Goal: Find contact information: Find contact information

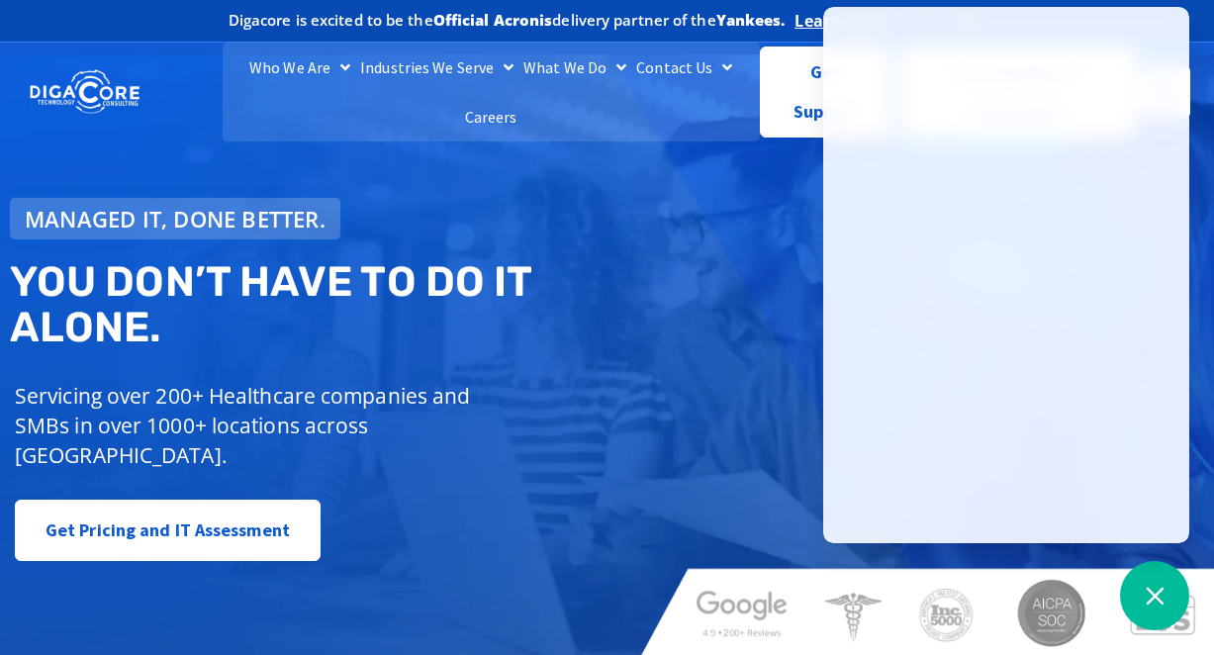
click at [586, 350] on h2 "You don’t have to do IT alone." at bounding box center [314, 304] width 609 height 91
click at [645, 352] on div "Managed IT, done better. You don’t have to do IT alone. Servicing over 200+ Hea…" at bounding box center [607, 355] width 1214 height 603
click at [487, 266] on h2 "You don’t have to do IT alone." at bounding box center [314, 304] width 609 height 91
click at [716, 372] on div at bounding box center [931, 379] width 565 height 20
click at [783, 184] on div "Managed IT, done better. You don’t have to do IT alone. Servicing over 200+ Hea…" at bounding box center [607, 355] width 1214 height 603
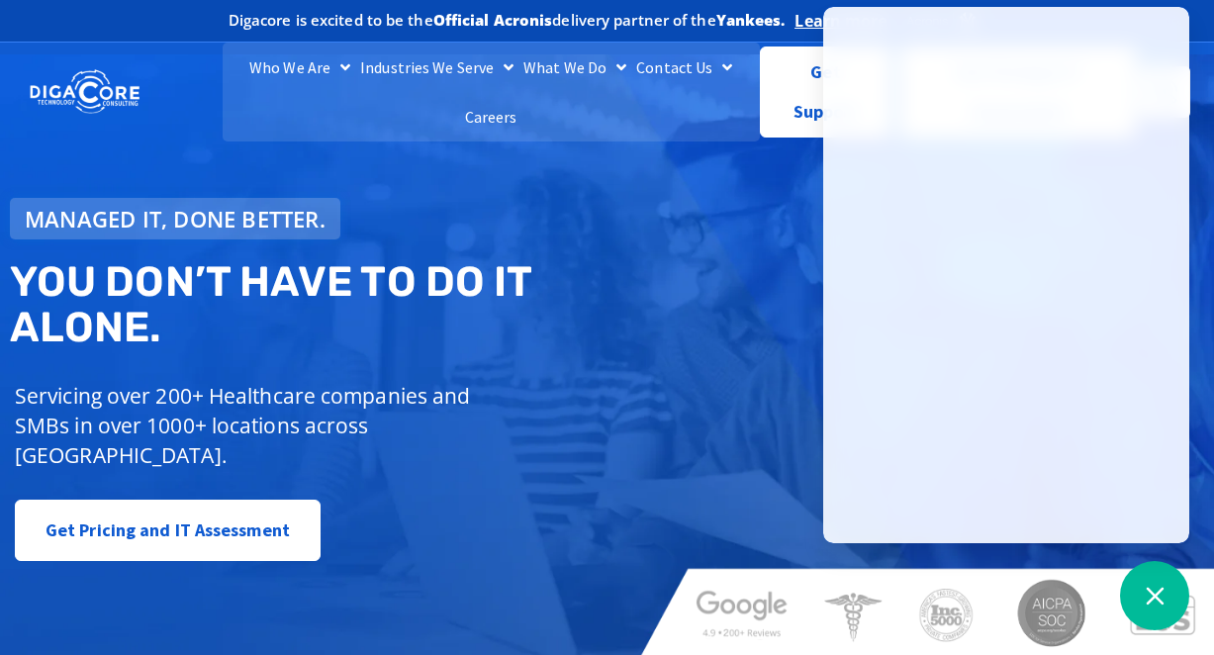
click at [783, 184] on div "Managed IT, done better. You don’t have to do IT alone. Servicing over 200+ Hea…" at bounding box center [607, 355] width 1214 height 603
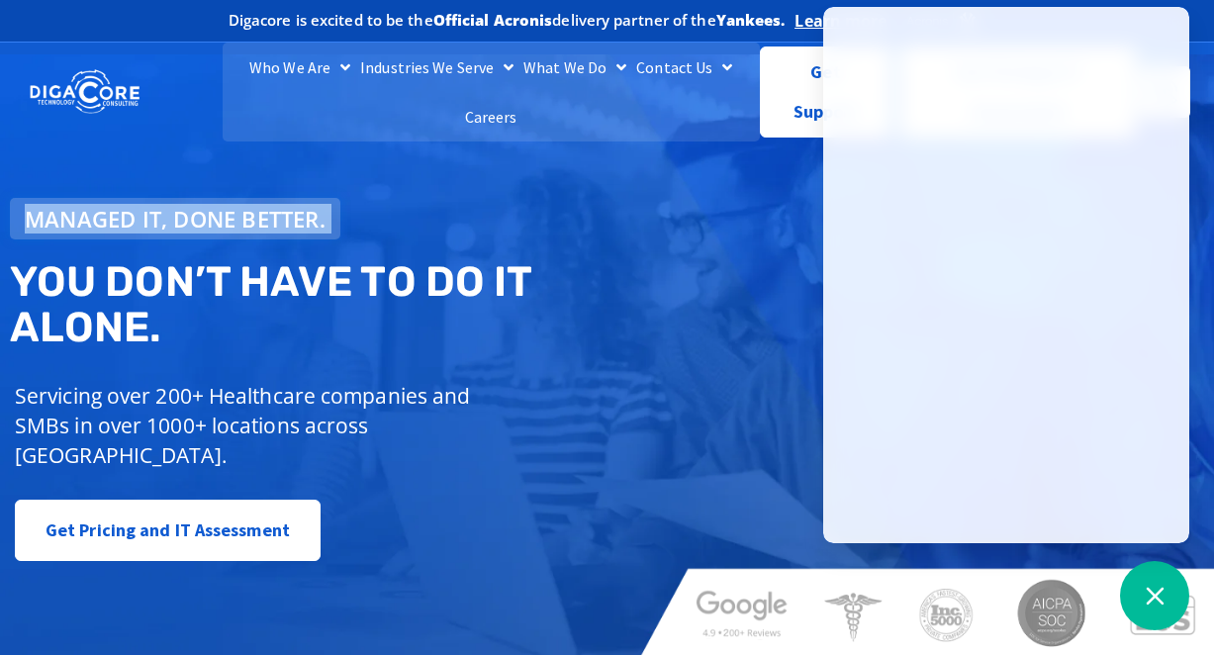
click at [783, 184] on div "Managed IT, done better. You don’t have to do IT alone. Servicing over 200+ Hea…" at bounding box center [607, 355] width 1214 height 603
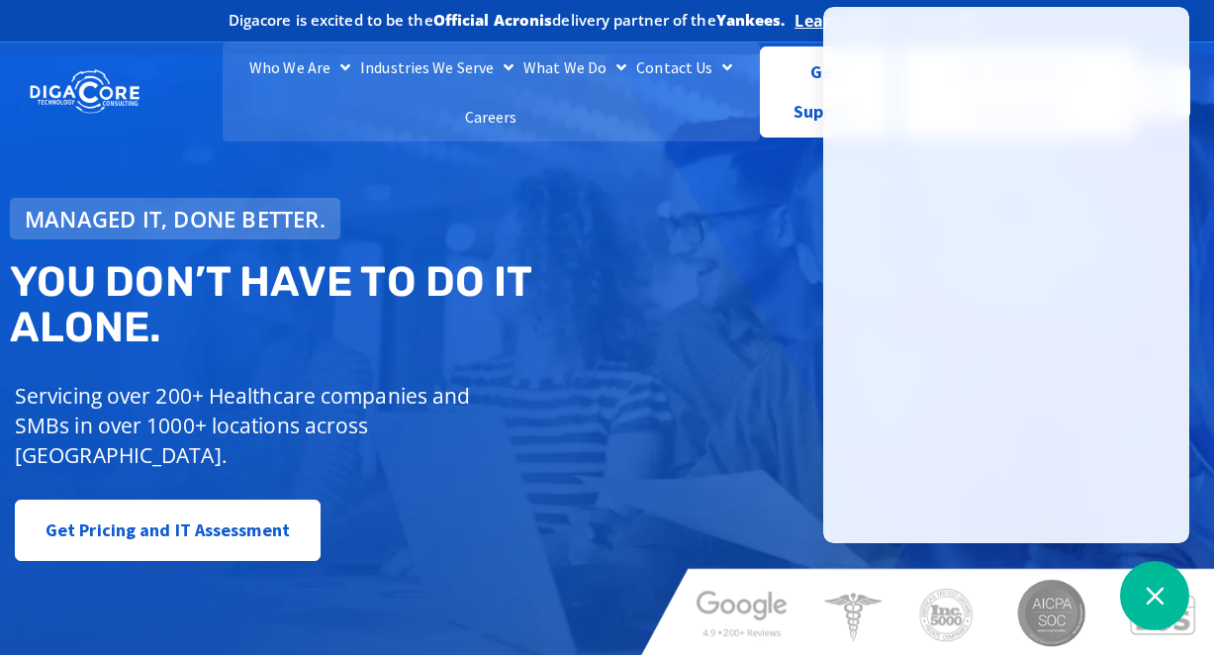
drag, startPoint x: 783, startPoint y: 184, endPoint x: 721, endPoint y: 269, distance: 104.9
click at [721, 269] on div "Managed IT, done better. You don’t have to do IT alone. Servicing over 200+ Hea…" at bounding box center [607, 355] width 1214 height 603
click at [1196, 19] on div "Digacore is excited to be the Official Acronis delivery partner of the Yankees.…" at bounding box center [607, 21] width 1184 height 42
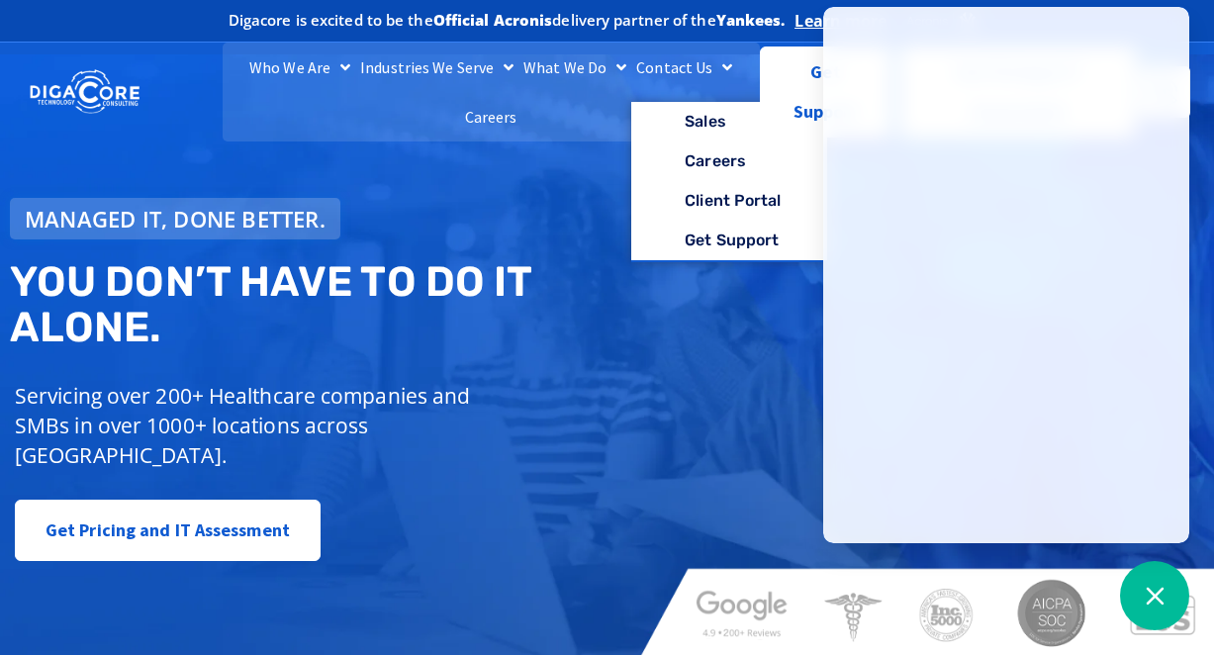
click at [661, 74] on link "Contact Us" at bounding box center [684, 67] width 106 height 49
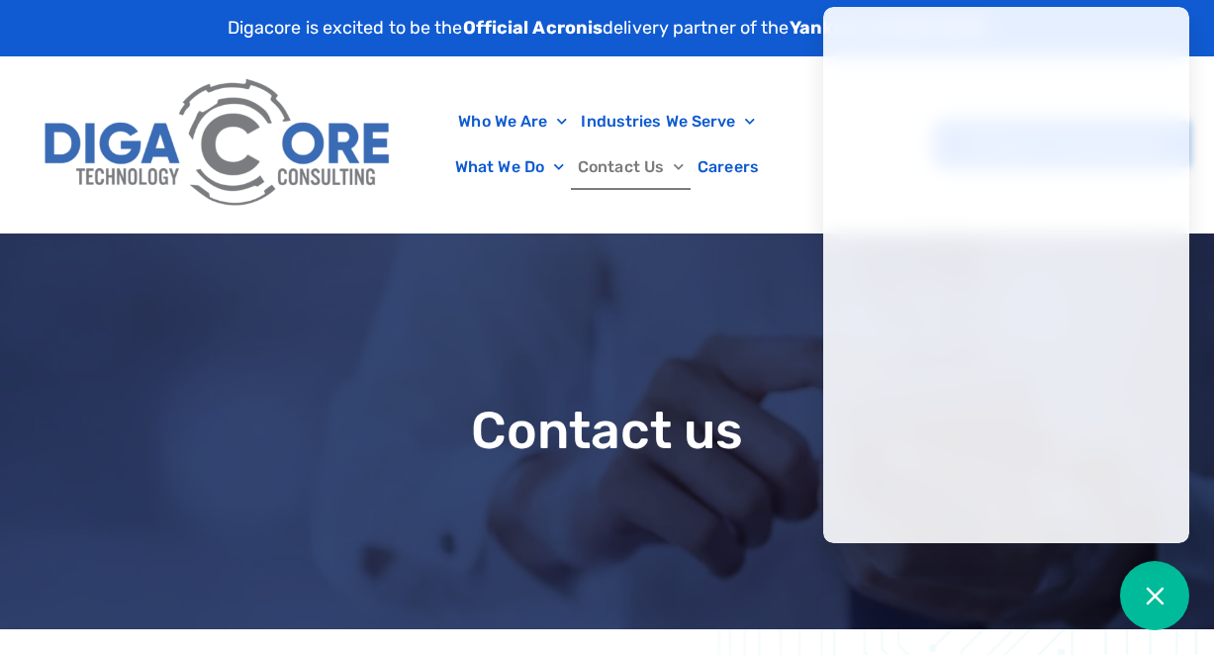
click at [598, 359] on div "Contact us" at bounding box center [607, 432] width 1214 height 396
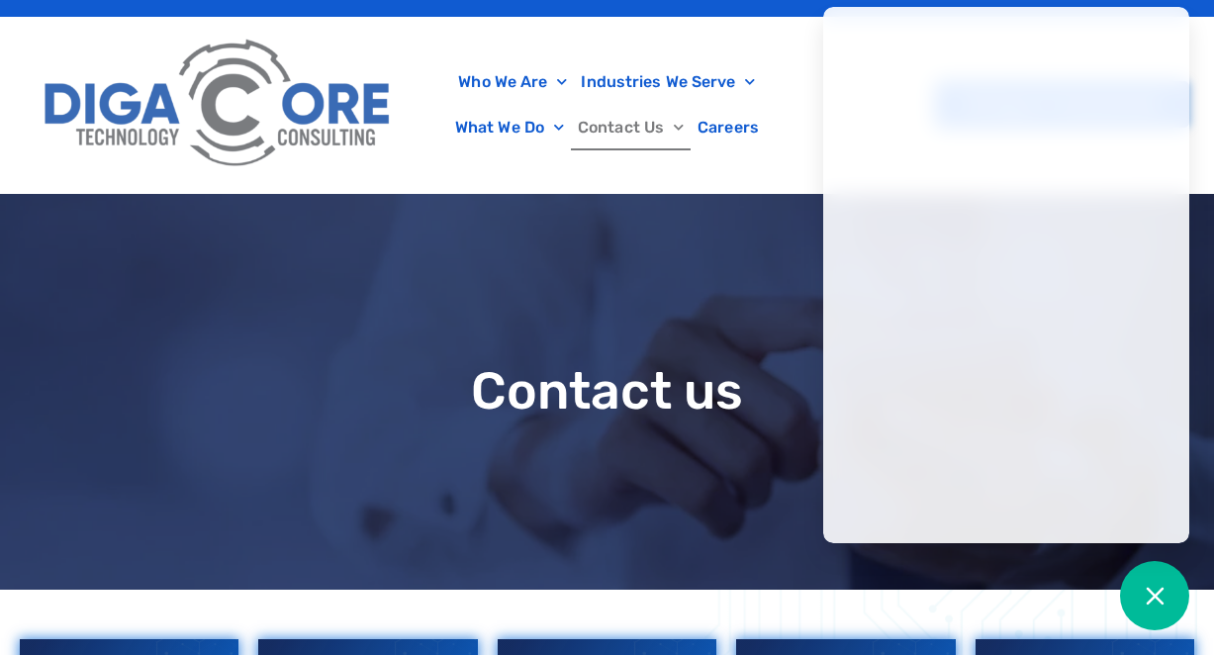
click at [591, 286] on div "Contact us" at bounding box center [607, 392] width 1214 height 396
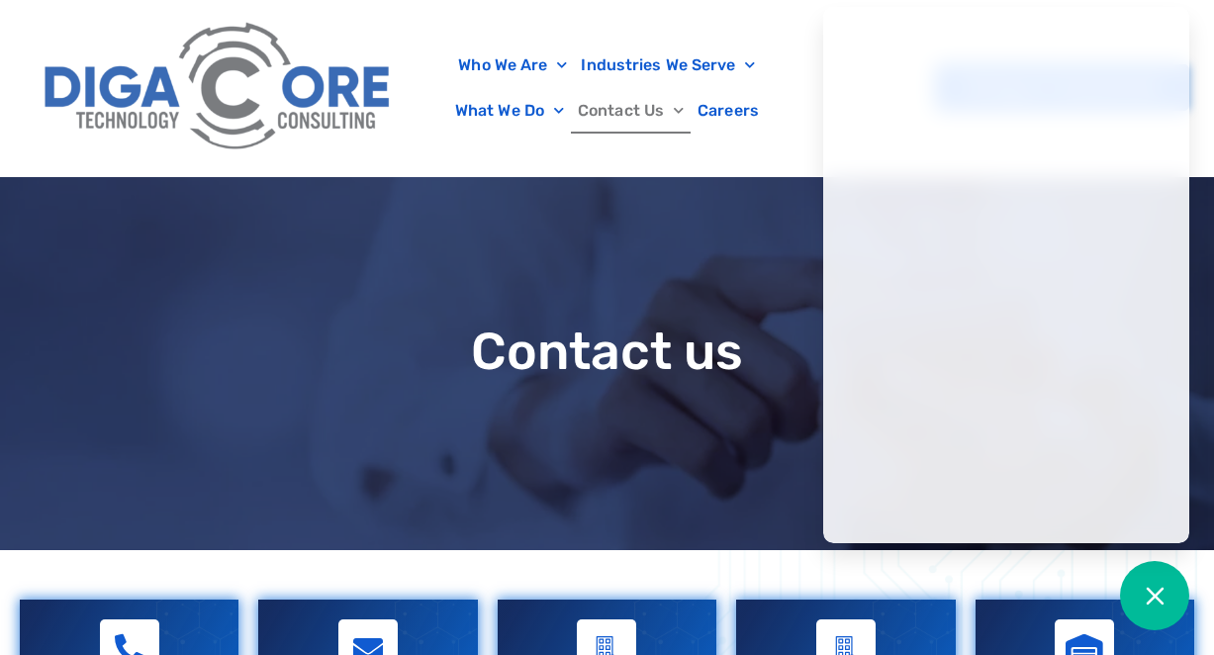
click at [591, 286] on div "Contact us" at bounding box center [607, 352] width 1214 height 396
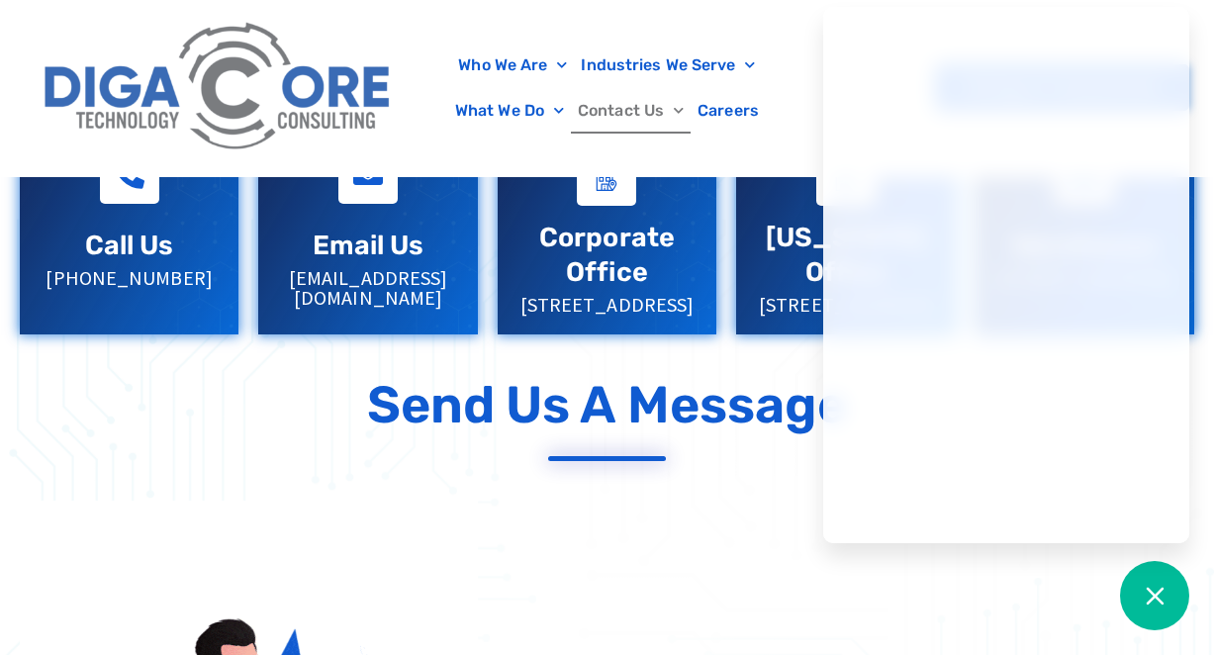
scroll to position [594, 0]
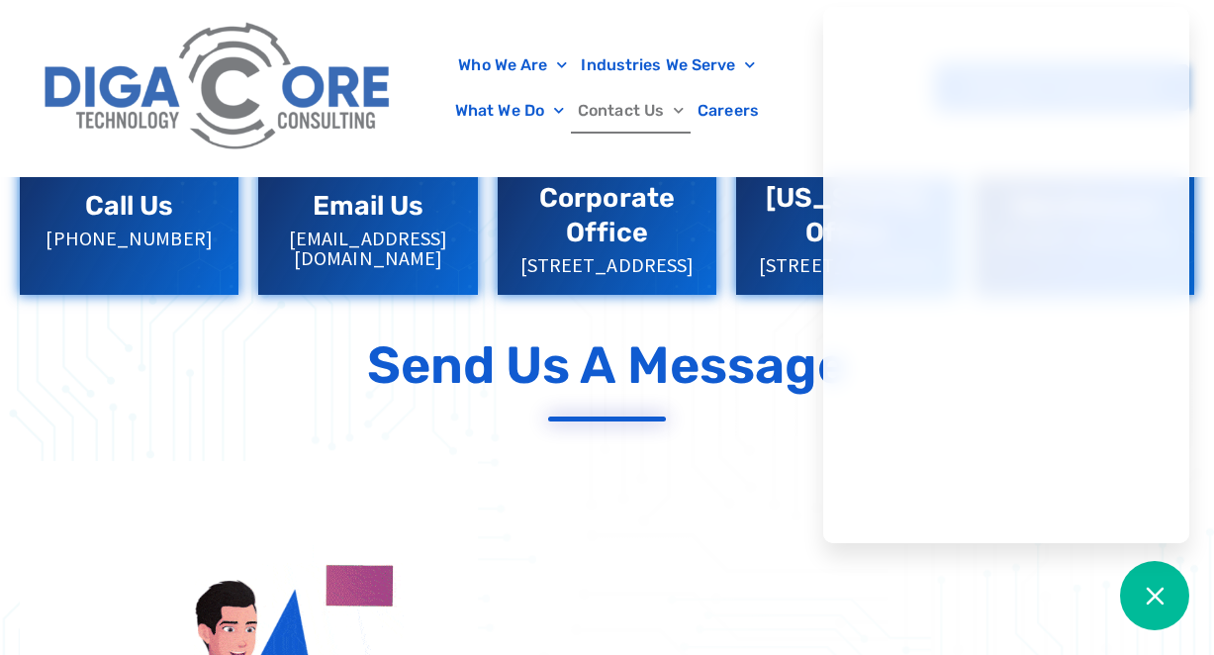
click at [591, 275] on p "[STREET_ADDRESS]" at bounding box center [606, 265] width 179 height 20
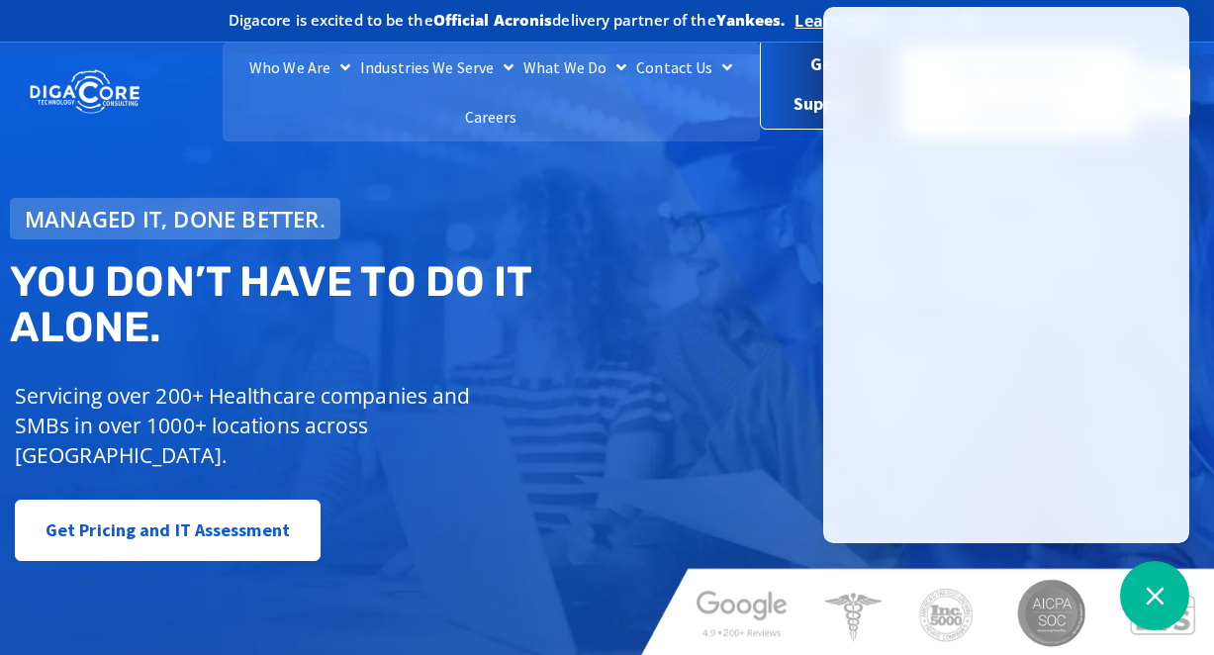
click at [805, 108] on link "Get Support" at bounding box center [825, 85] width 131 height 91
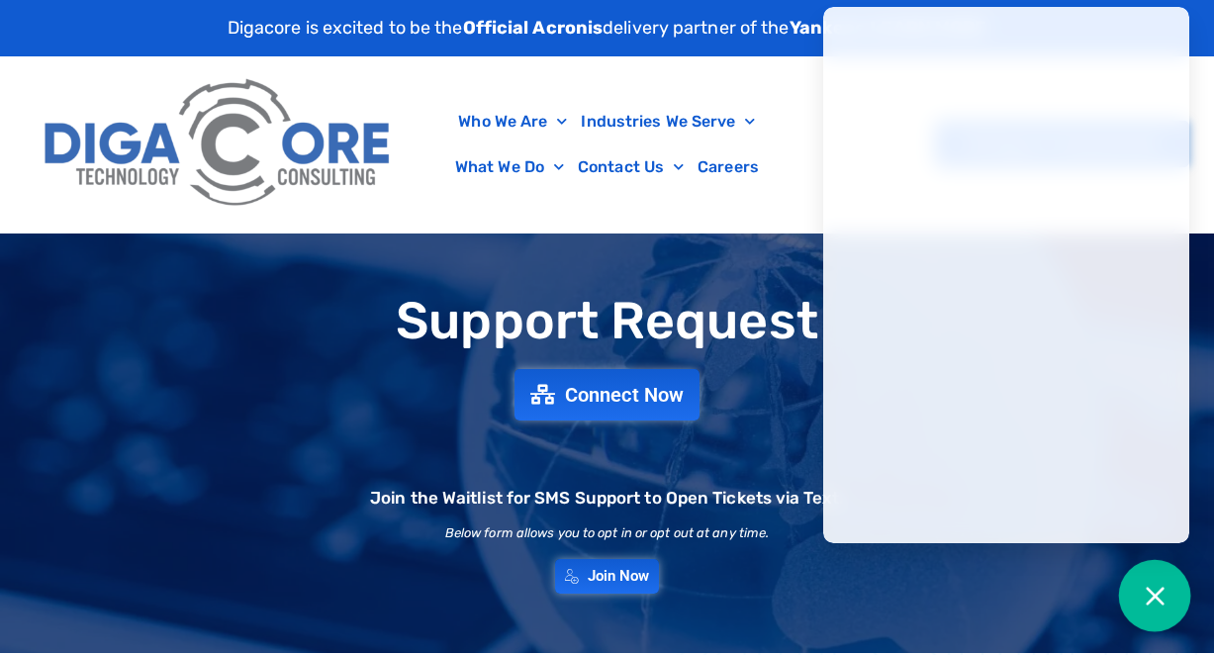
click at [1159, 588] on icon at bounding box center [1155, 596] width 26 height 26
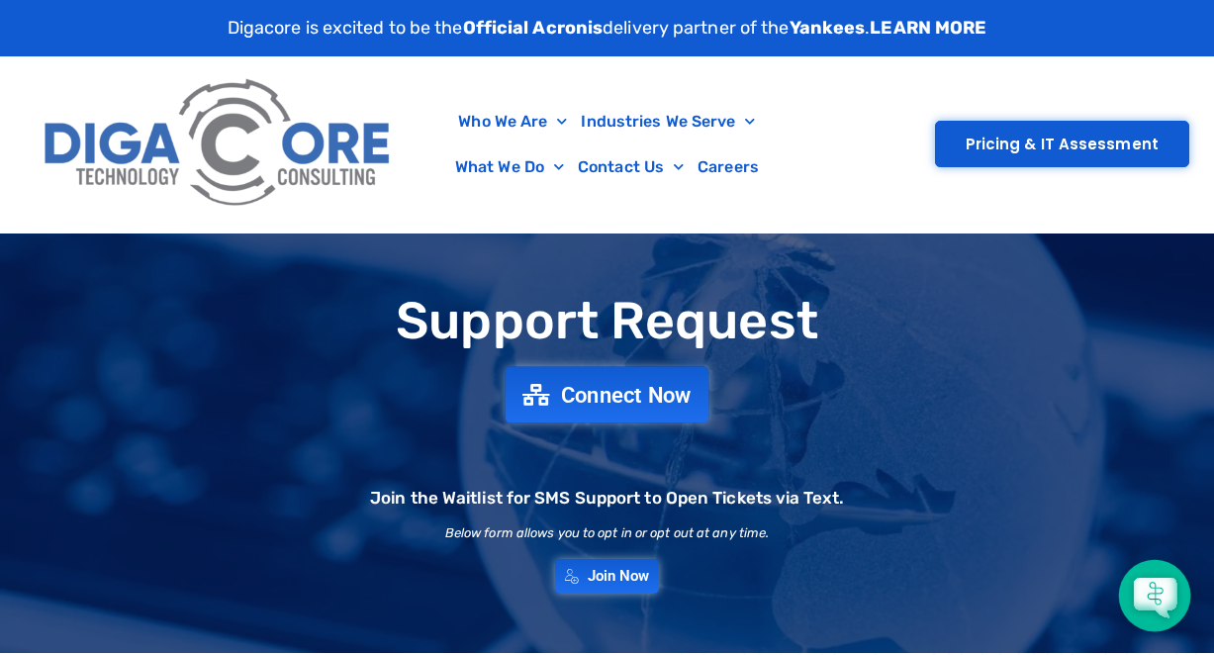
click at [623, 406] on span "Connect Now" at bounding box center [626, 395] width 131 height 22
